Goal: Task Accomplishment & Management: Use online tool/utility

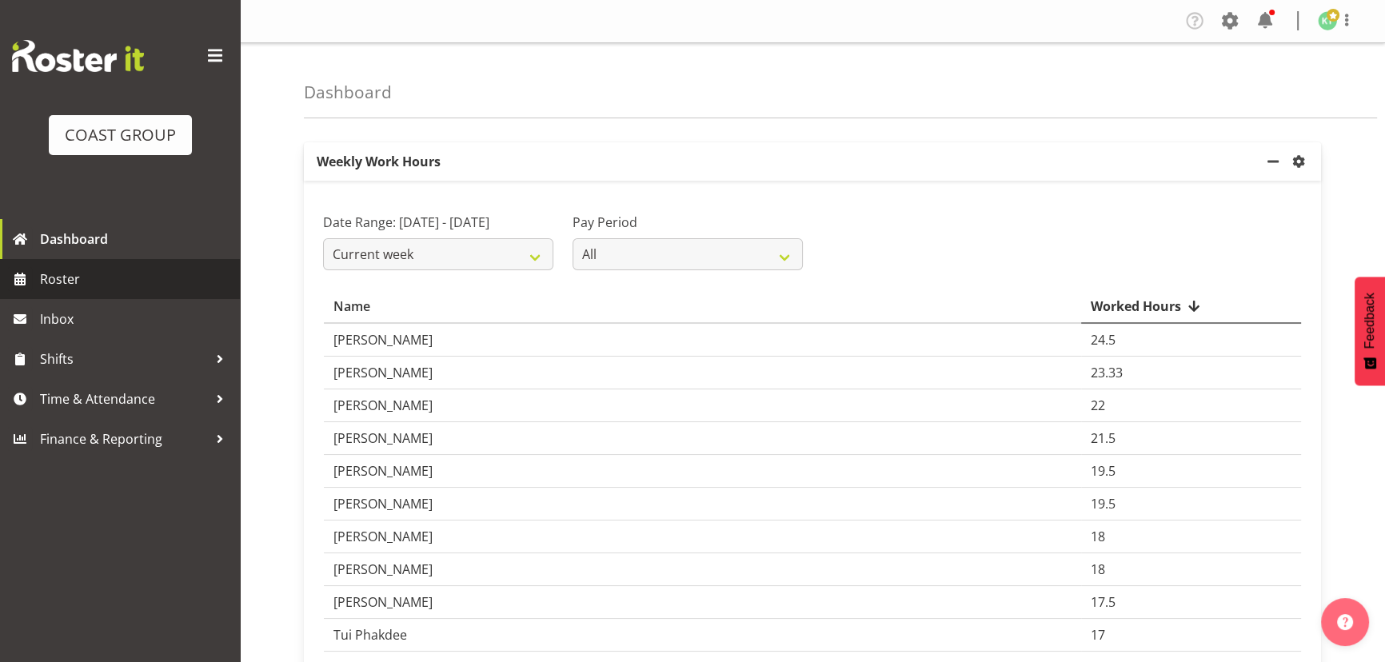
click at [90, 282] on span "Roster" at bounding box center [136, 279] width 192 height 24
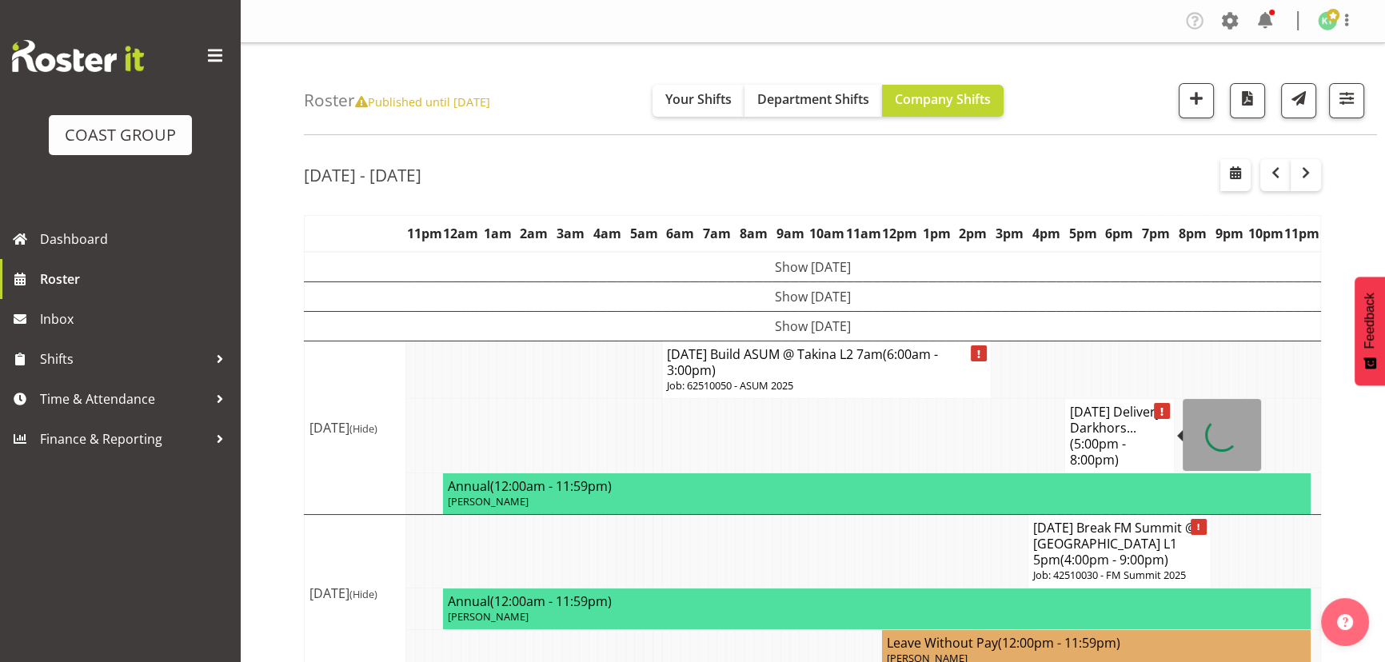
click at [1091, 444] on span "(5:00pm - 8:00pm)" at bounding box center [1098, 452] width 56 height 34
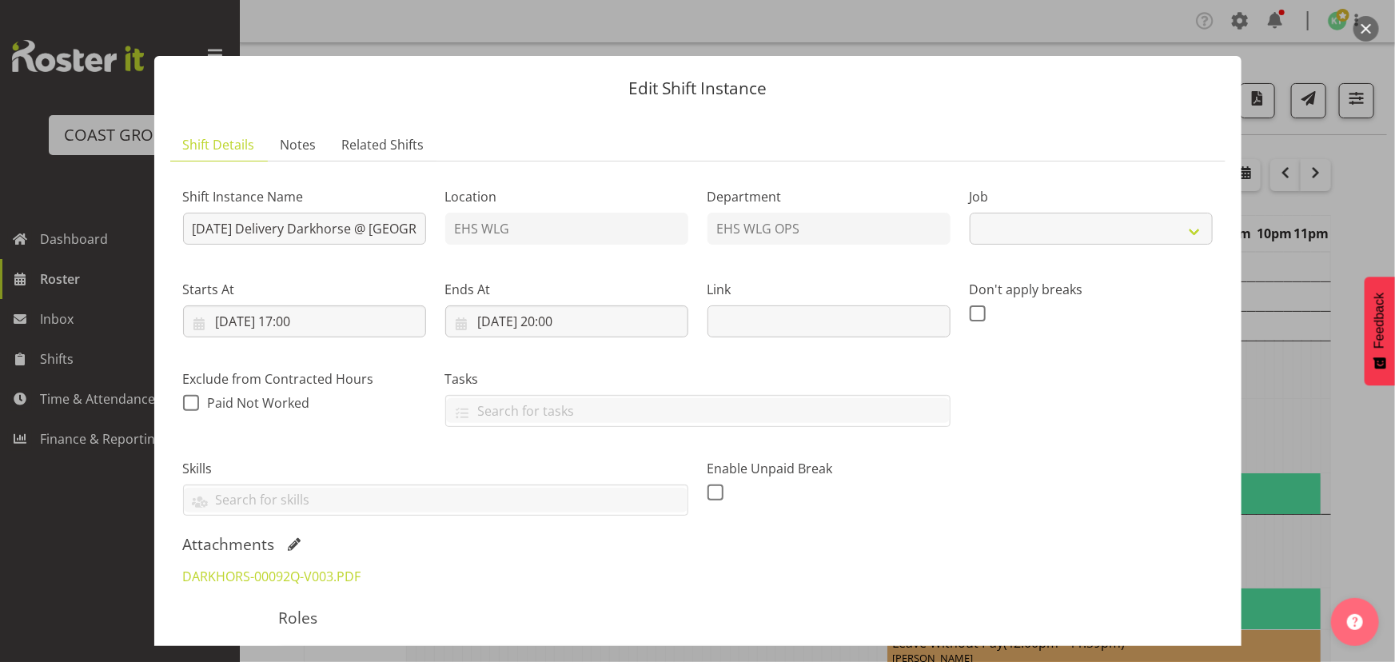
select select "8678"
click at [335, 579] on link "DARKHORS-00092Q-V003.PDF" at bounding box center [272, 577] width 178 height 18
click at [1371, 28] on button "button" at bounding box center [1367, 29] width 26 height 26
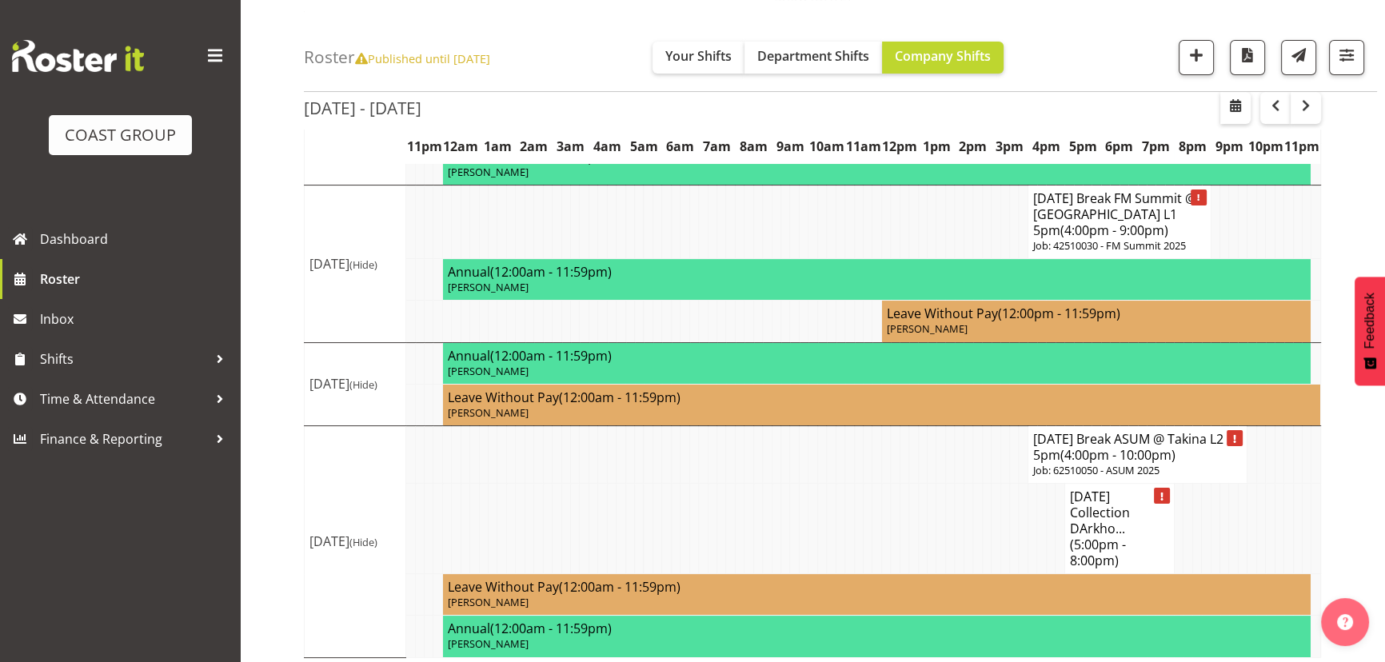
scroll to position [335, 0]
